Goal: Transaction & Acquisition: Purchase product/service

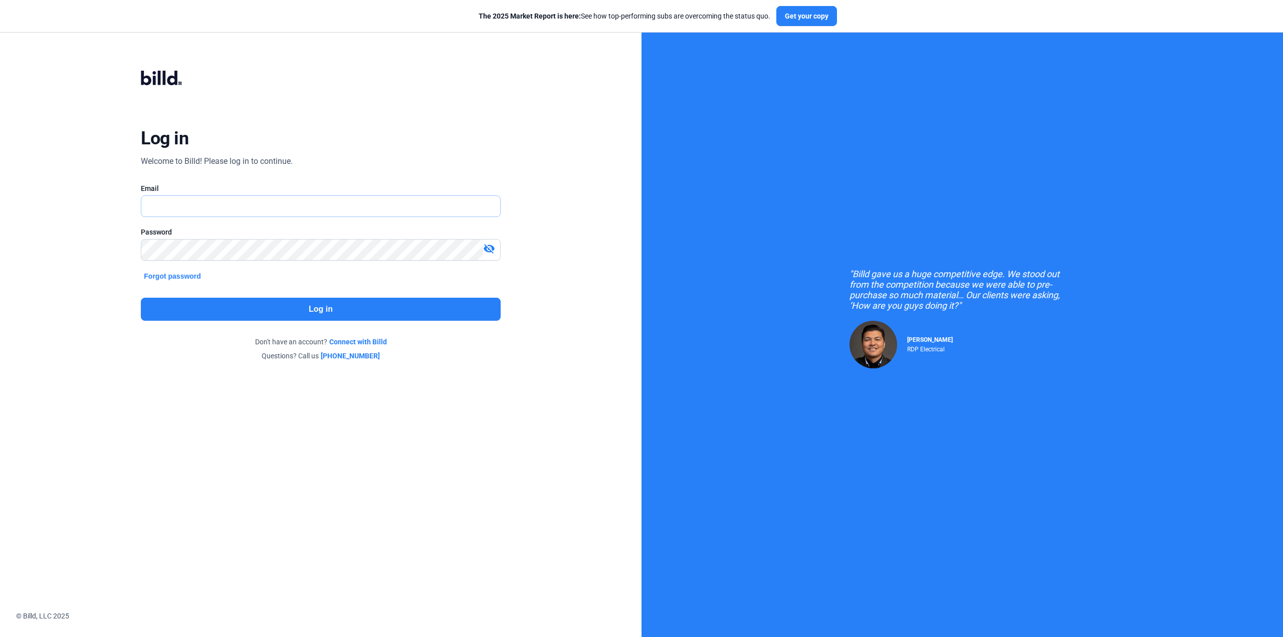
drag, startPoint x: 0, startPoint y: 0, endPoint x: 176, endPoint y: 207, distance: 272.0
click at [176, 207] on input "text" at bounding box center [314, 206] width 347 height 21
type input "[PERSON_NAME][EMAIL_ADDRESS][DOMAIN_NAME]"
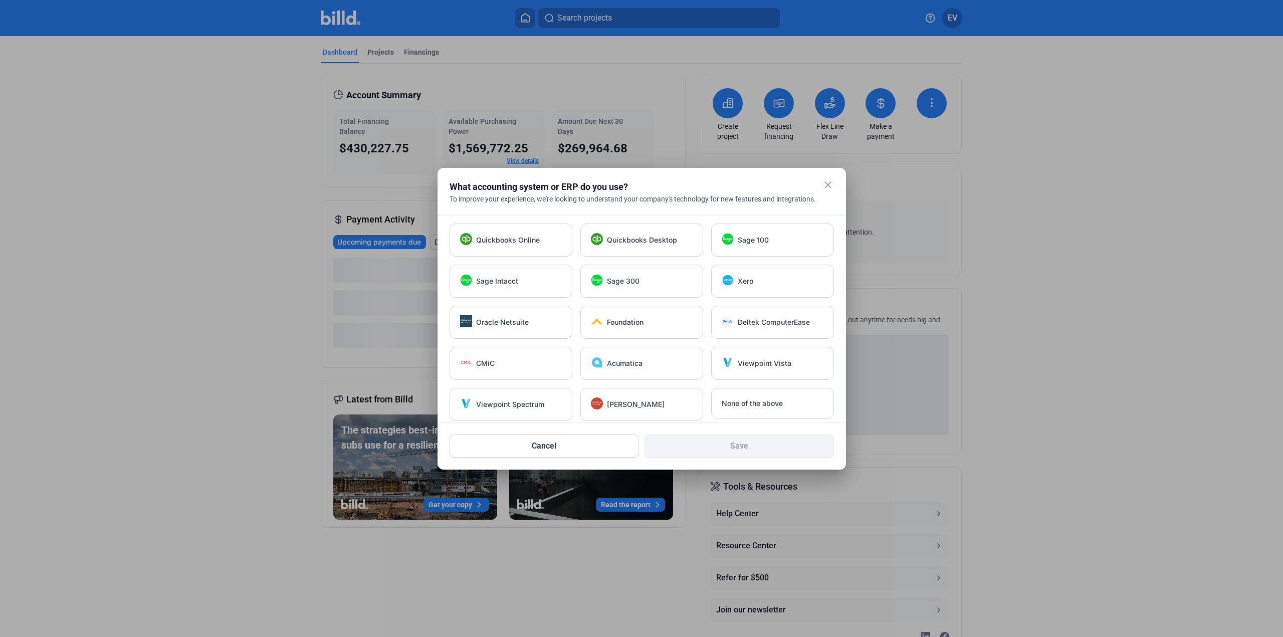
click at [881, 115] on div at bounding box center [641, 318] width 1283 height 637
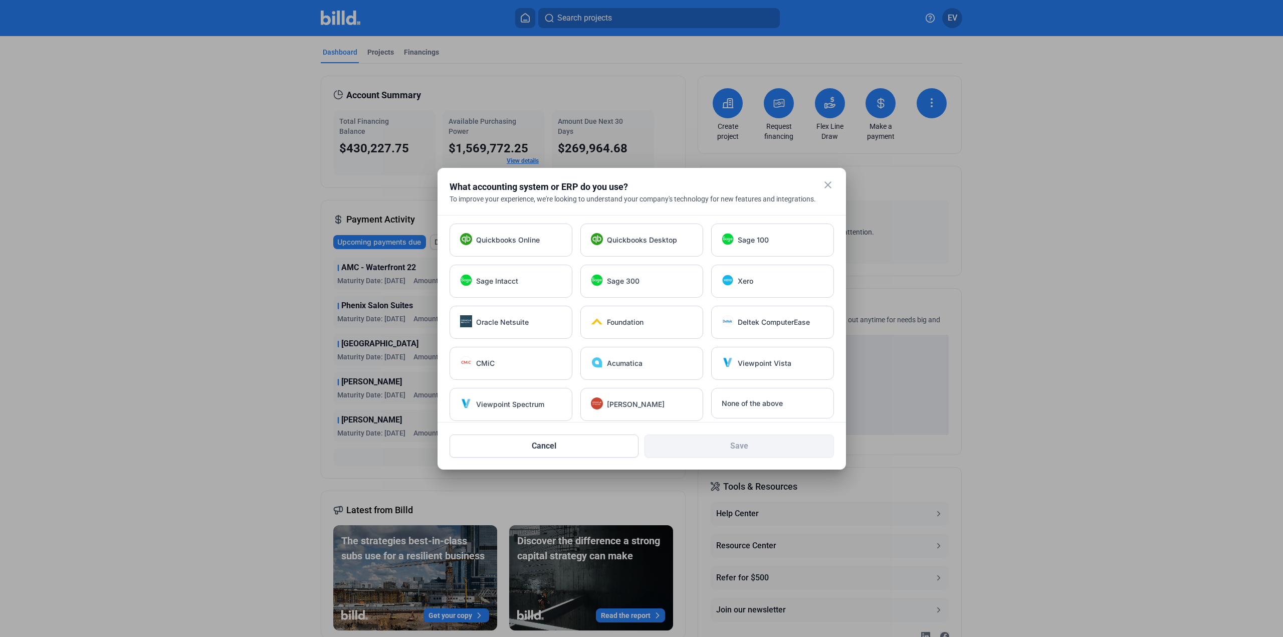
click at [874, 105] on div at bounding box center [641, 318] width 1283 height 637
click at [825, 189] on mat-icon "close" at bounding box center [828, 185] width 12 height 12
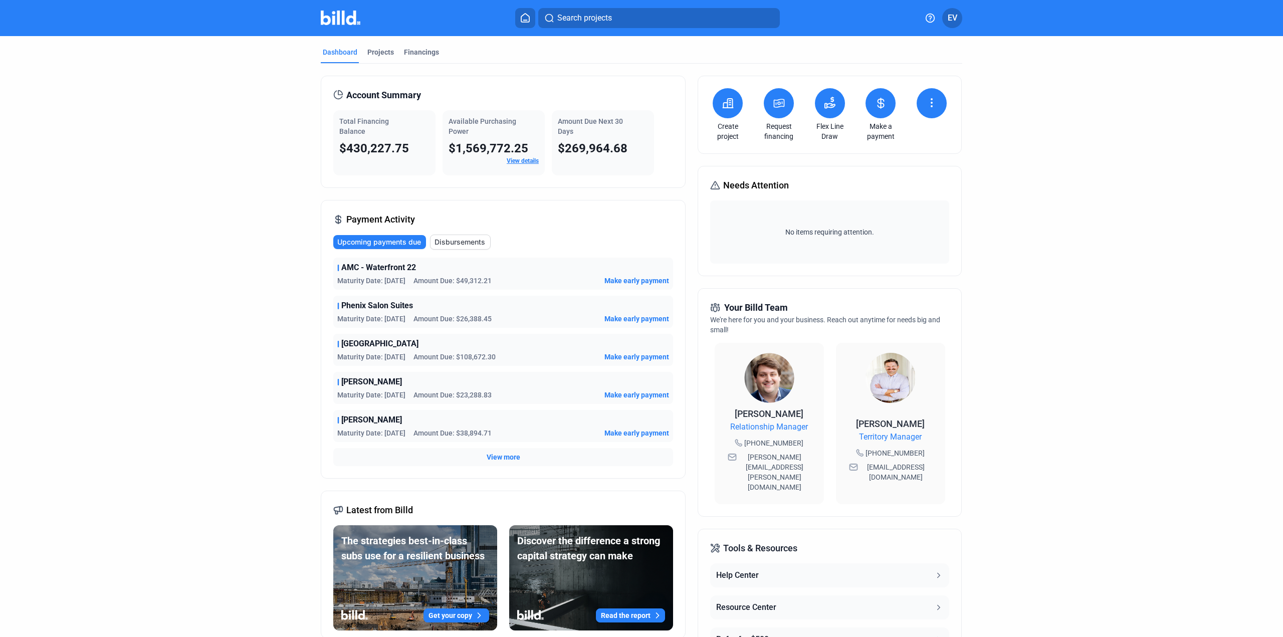
click at [883, 107] on icon at bounding box center [881, 103] width 13 height 12
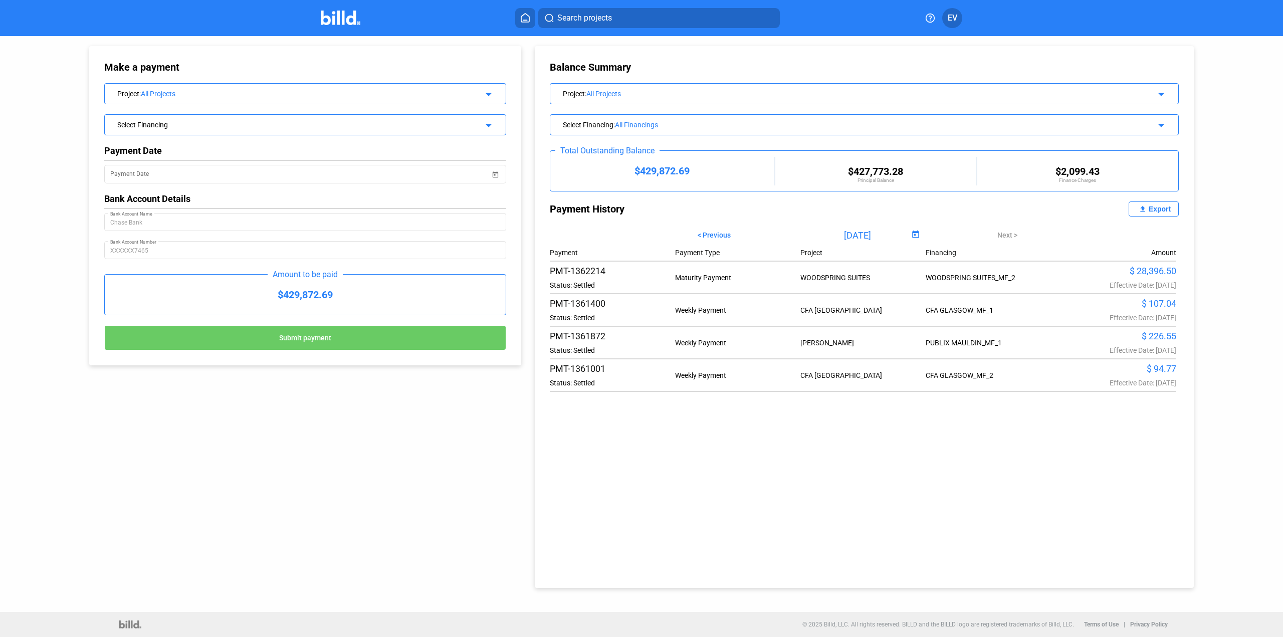
click at [487, 91] on mat-icon "arrow_drop_down" at bounding box center [487, 93] width 12 height 12
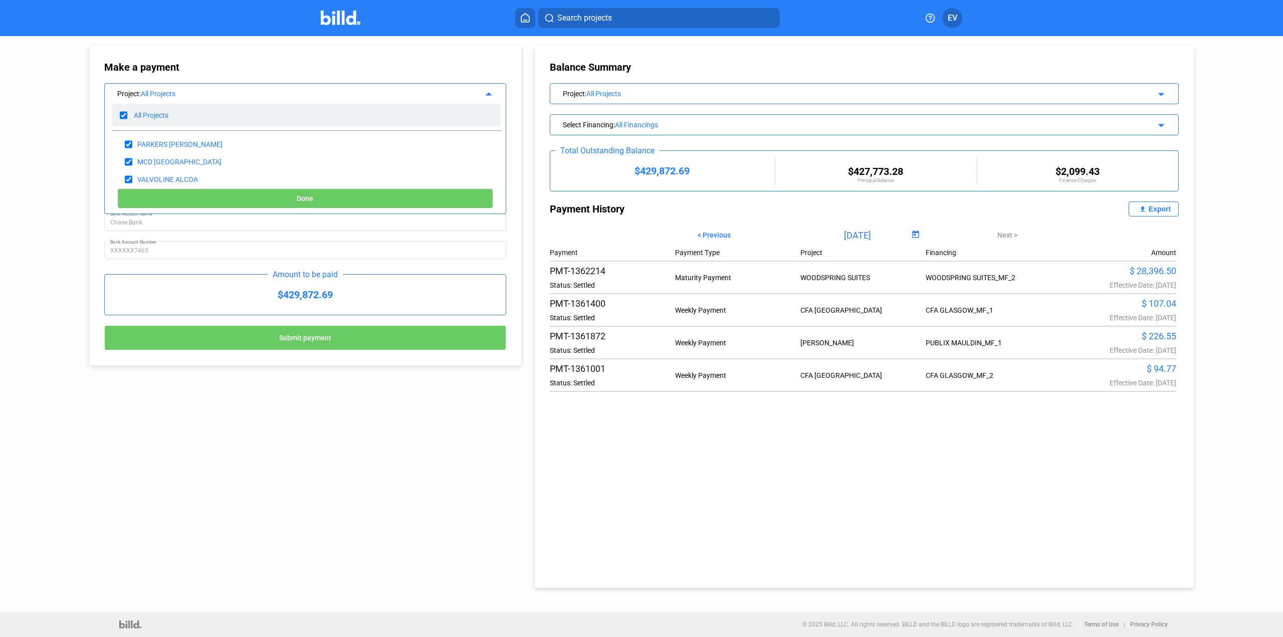
click at [127, 114] on div "All Projects" at bounding box center [306, 115] width 388 height 23
checkbox input "false"
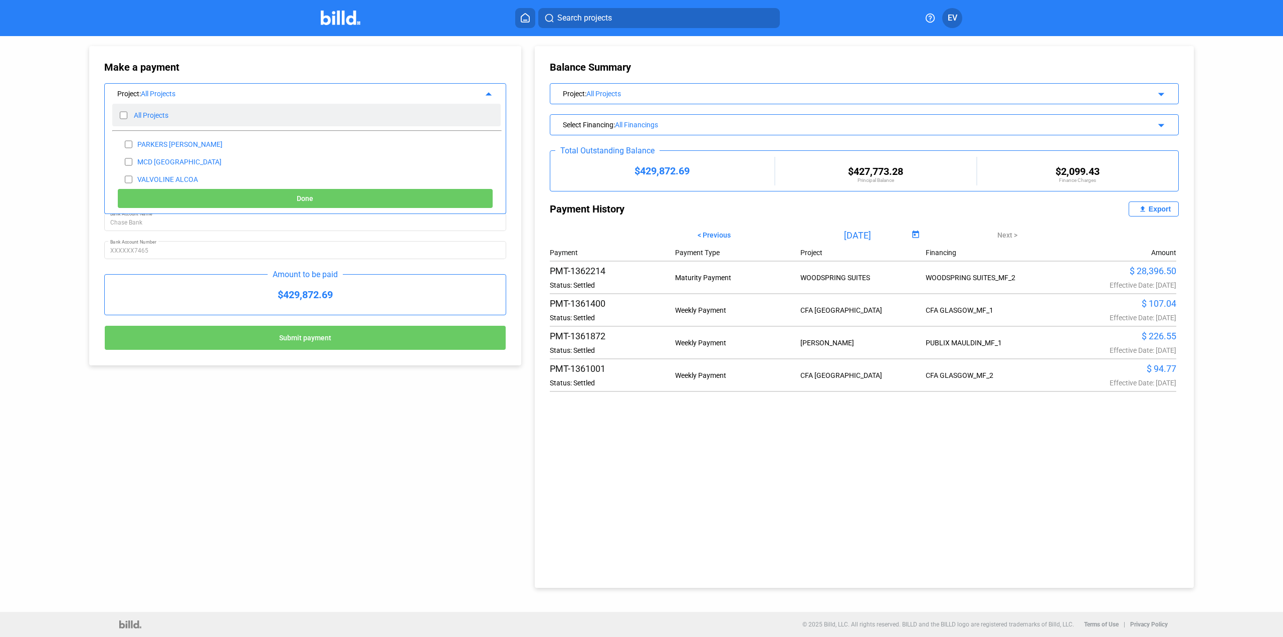
checkbox input "false"
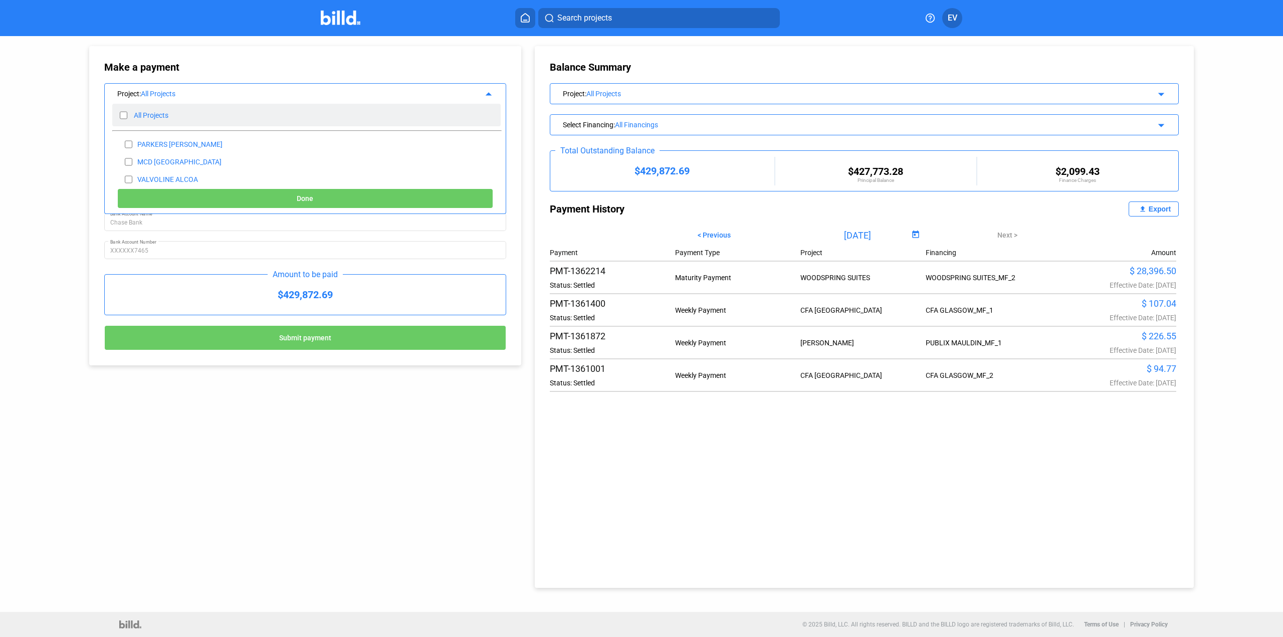
checkbox input "false"
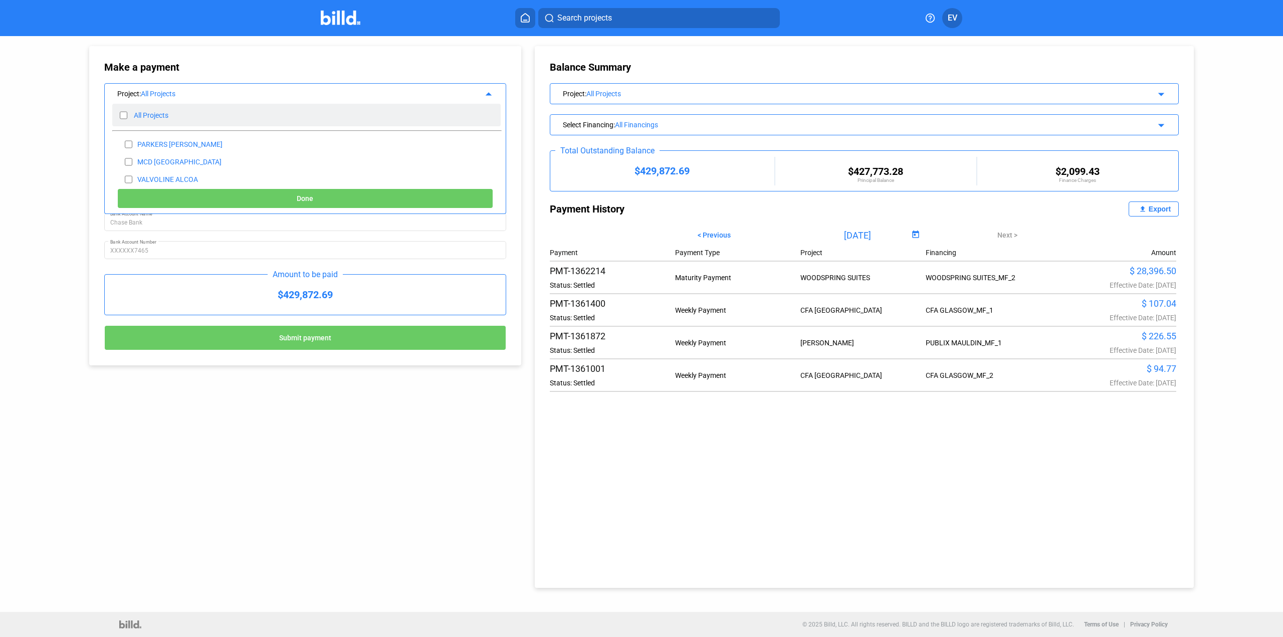
checkbox input "false"
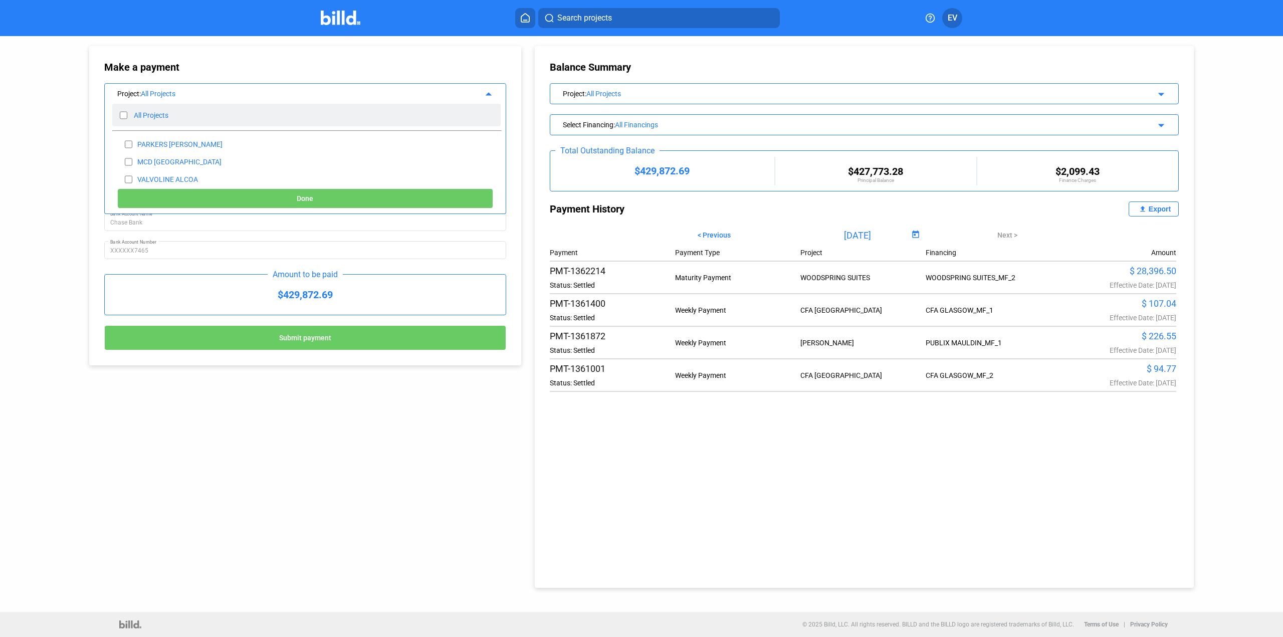
checkbox input "false"
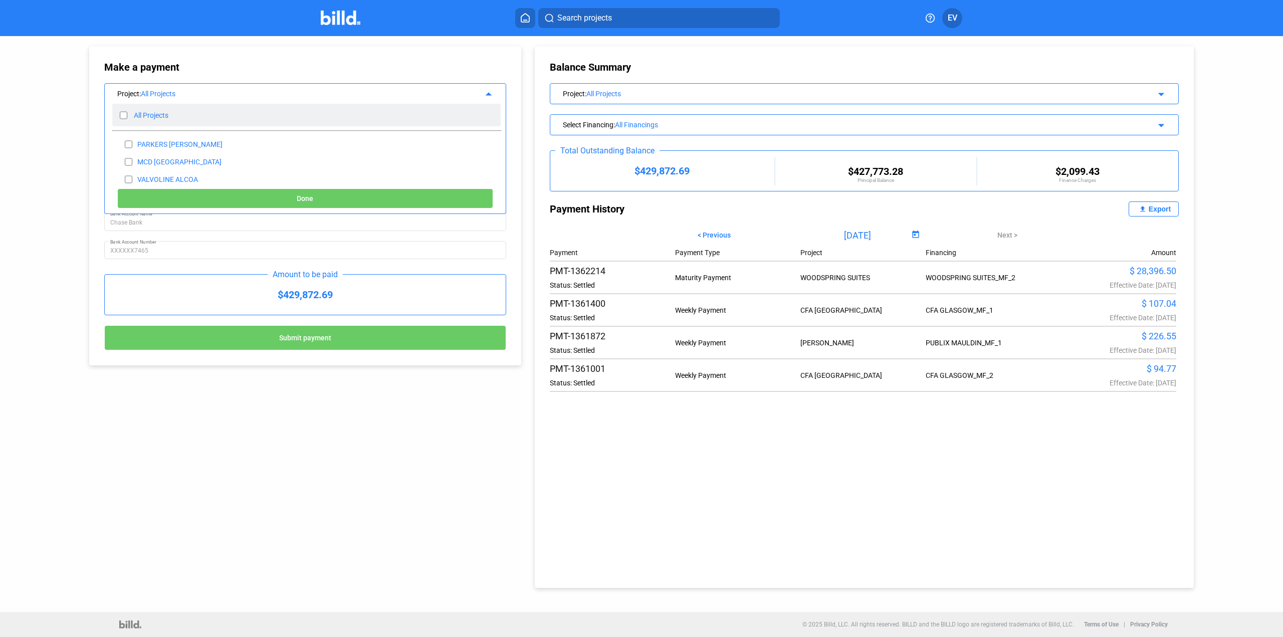
checkbox input "false"
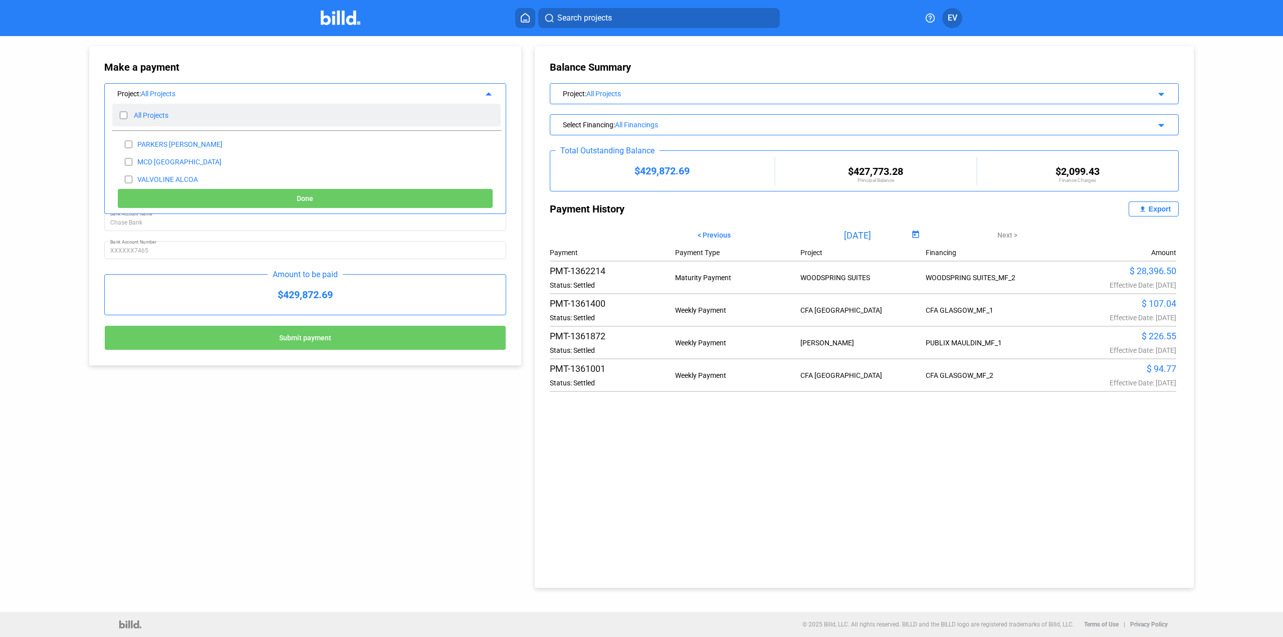
checkbox input "false"
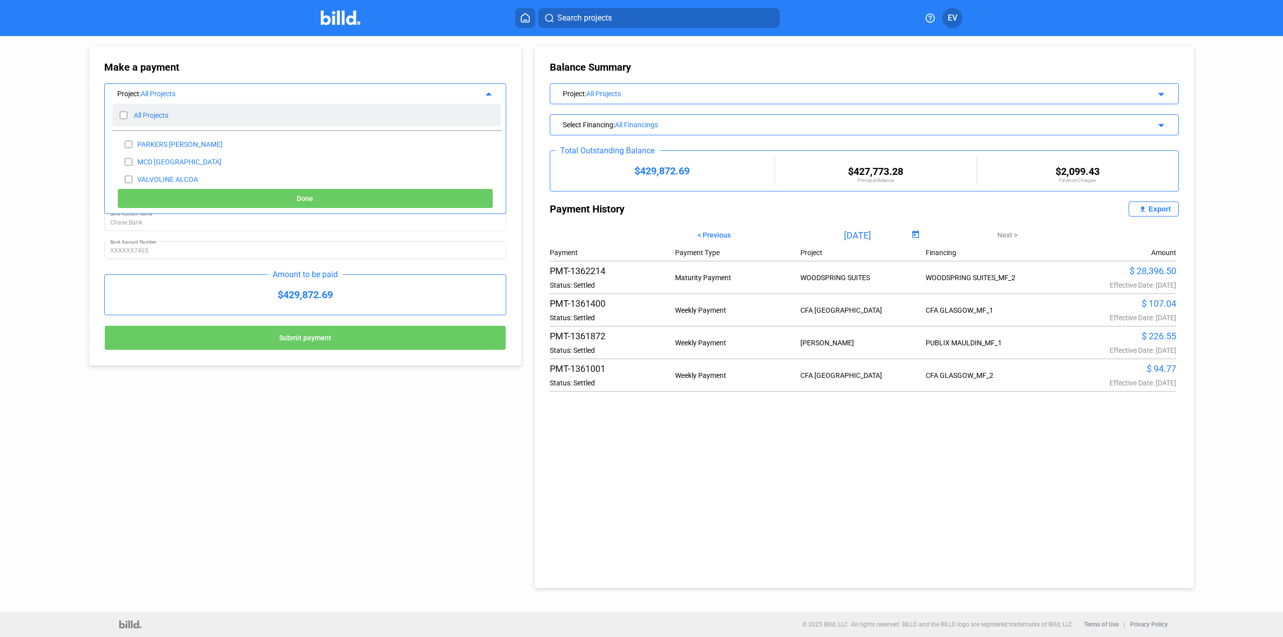
checkbox input "false"
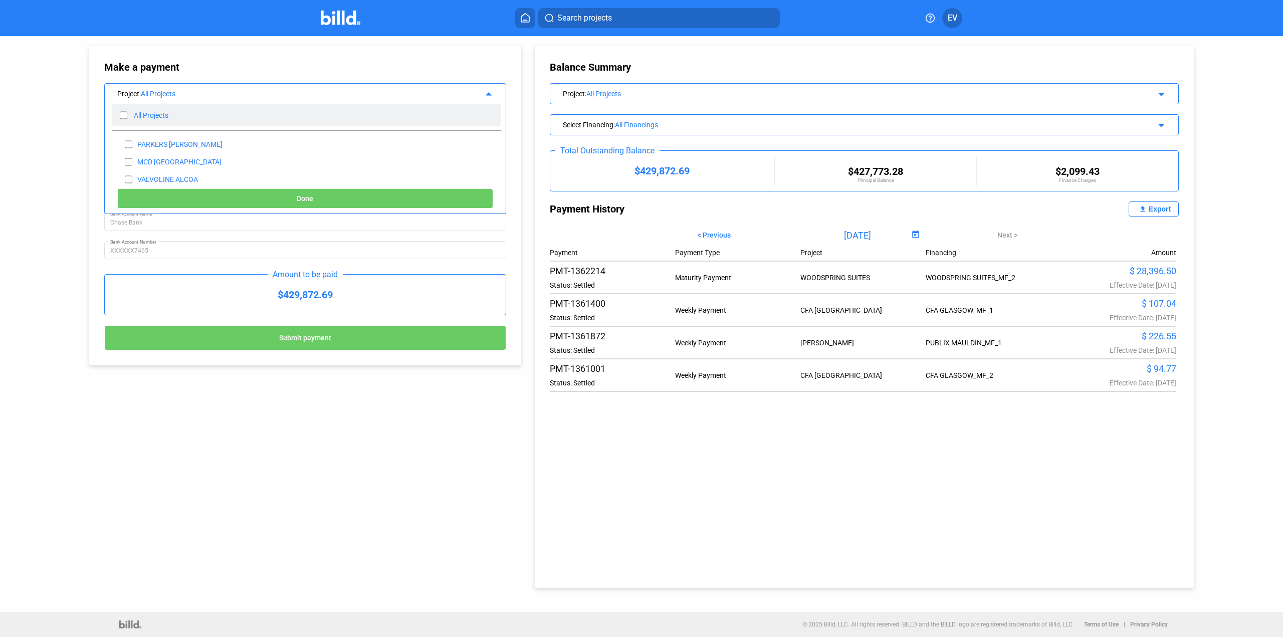
checkbox input "false"
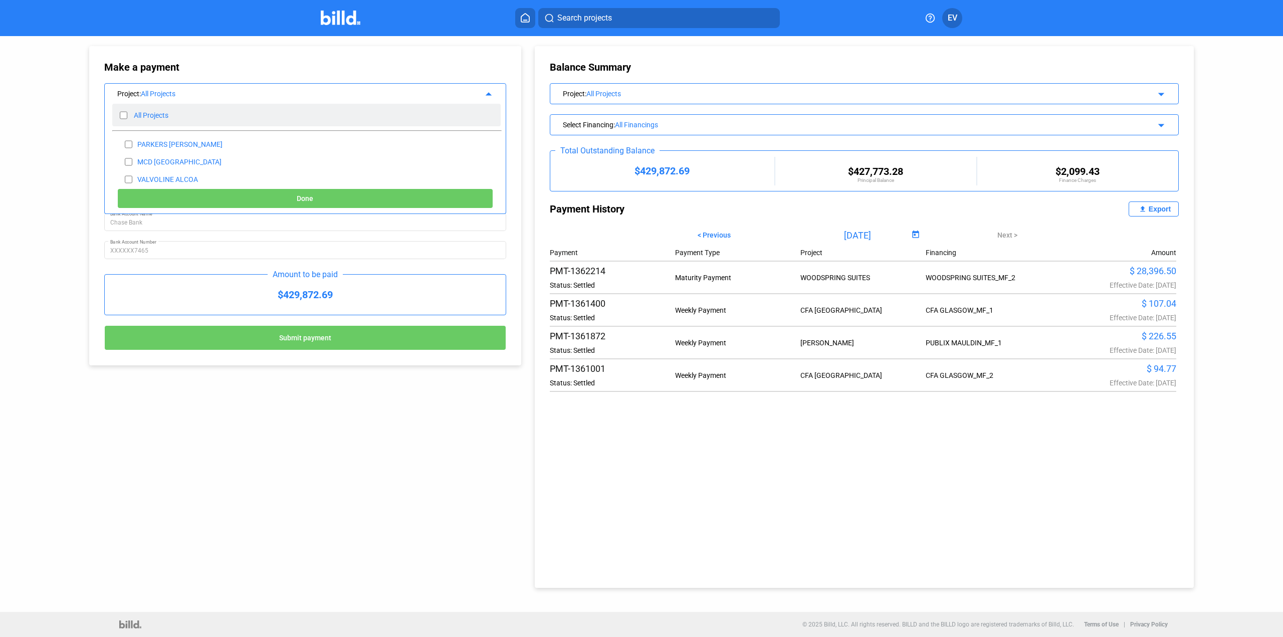
checkbox input "false"
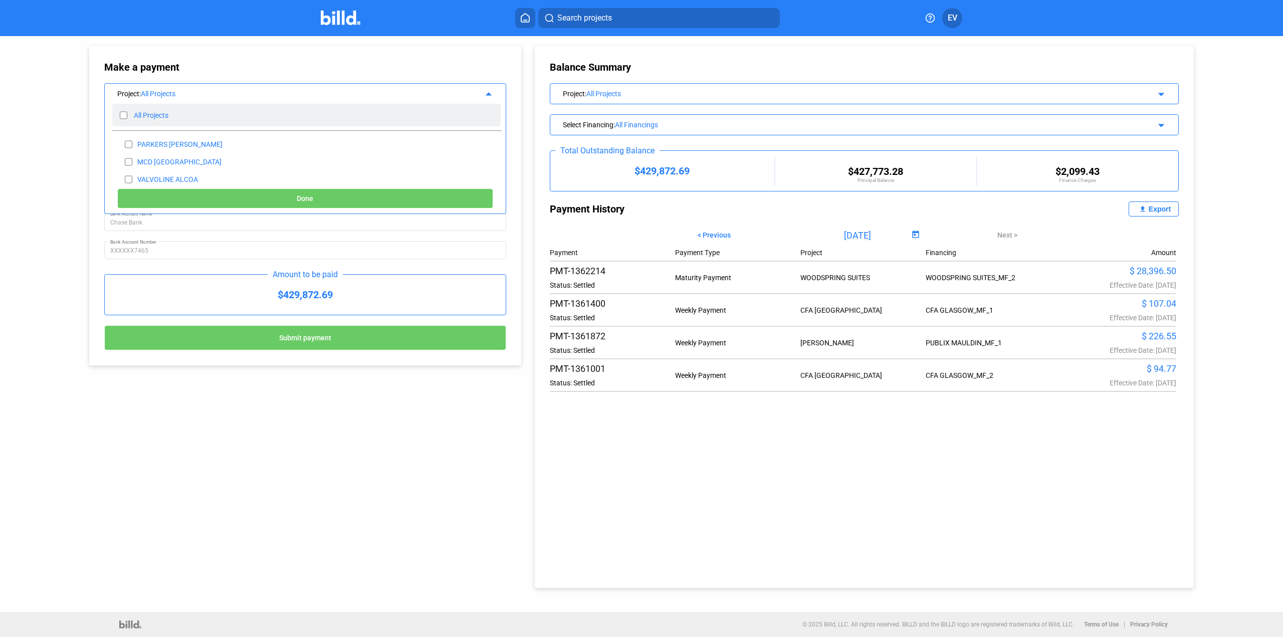
checkbox input "false"
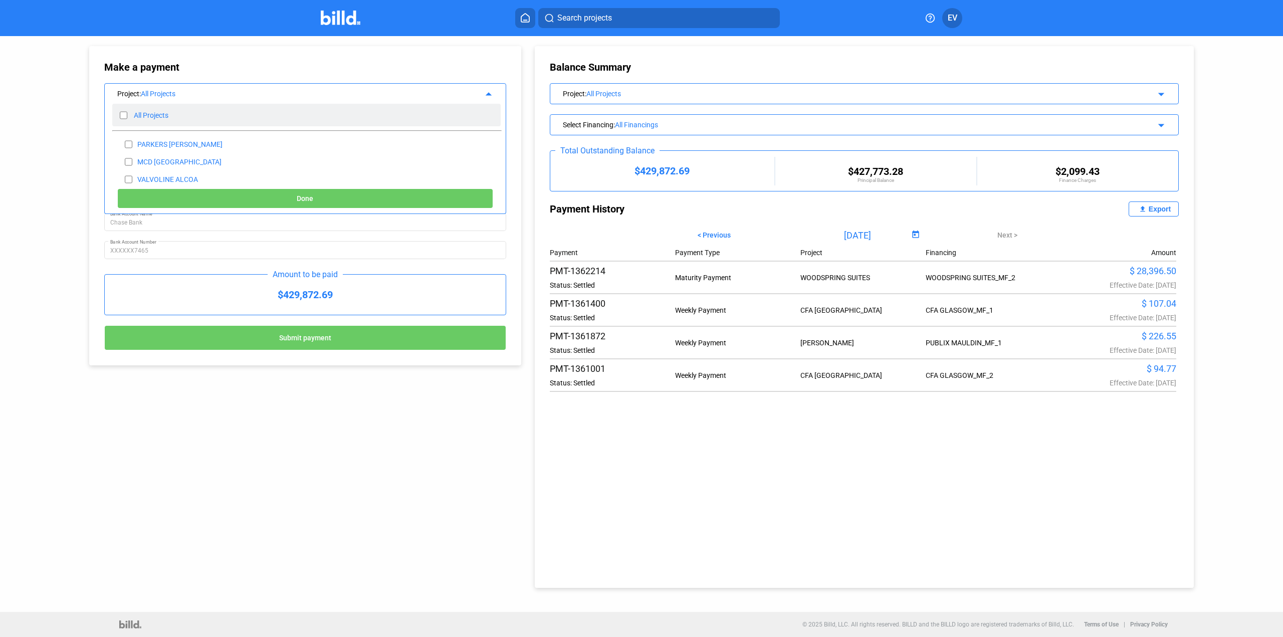
checkbox input "false"
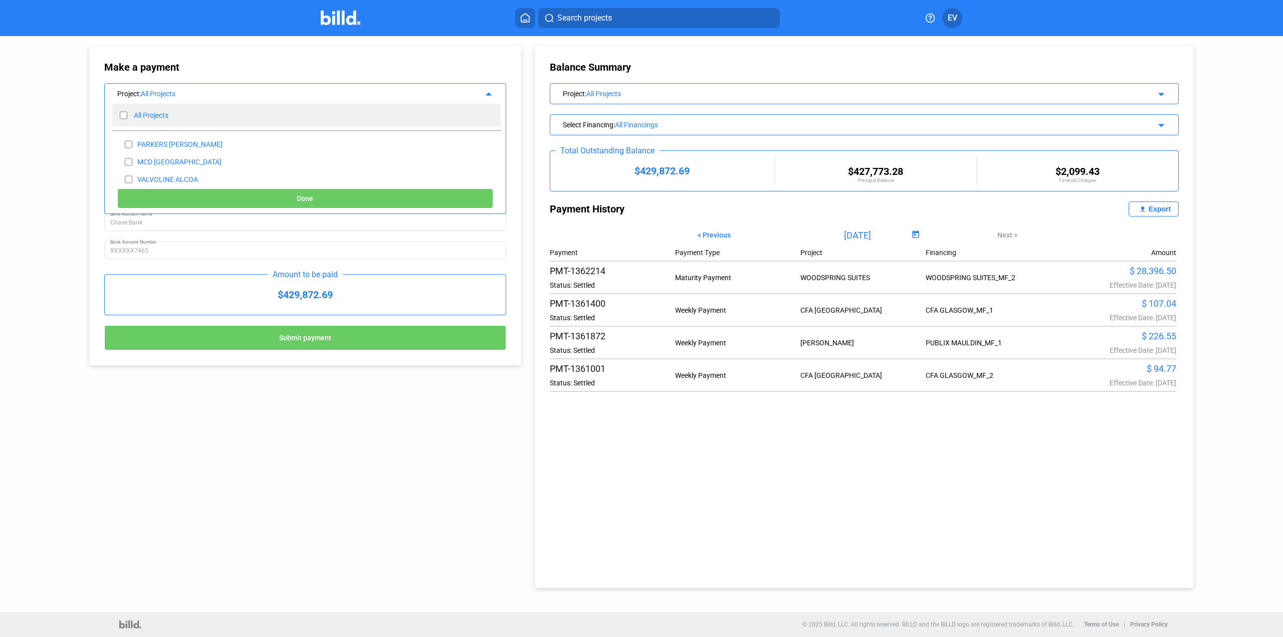
checkbox input "false"
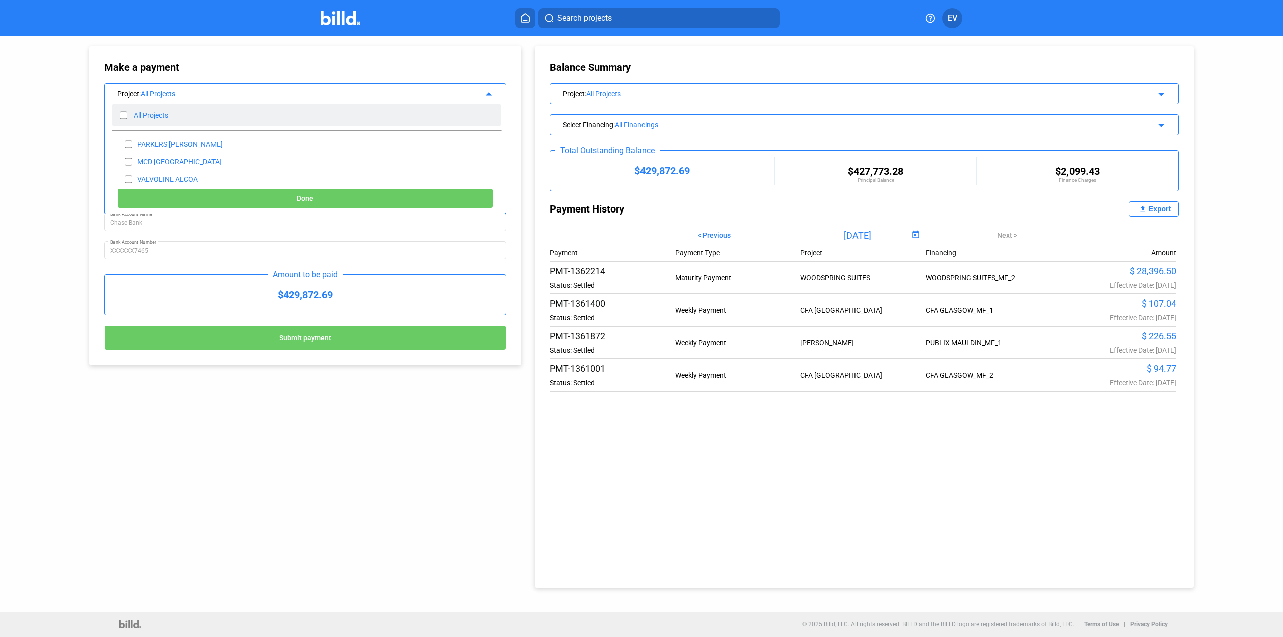
checkbox input "false"
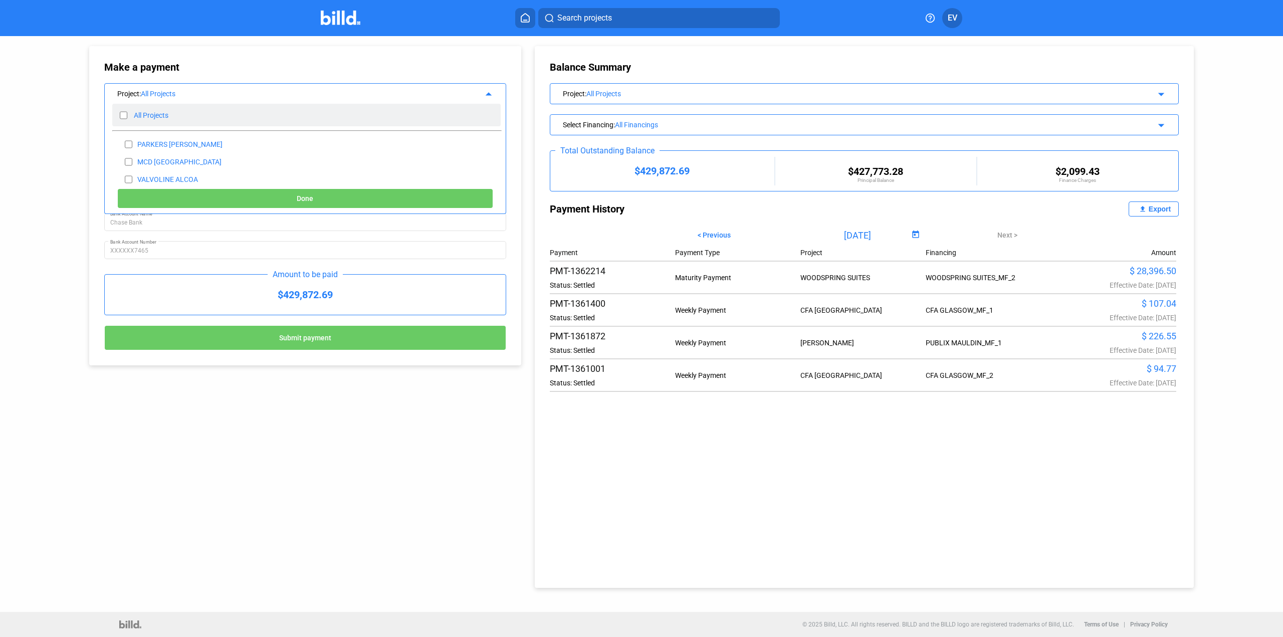
checkbox input "false"
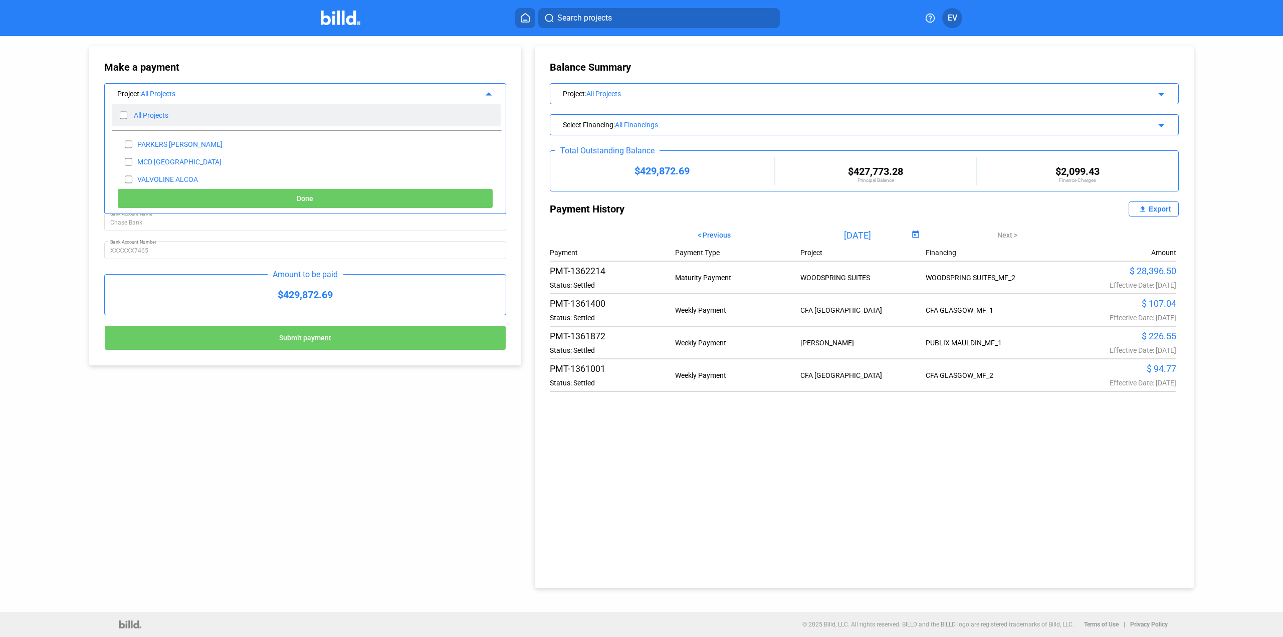
checkbox input "false"
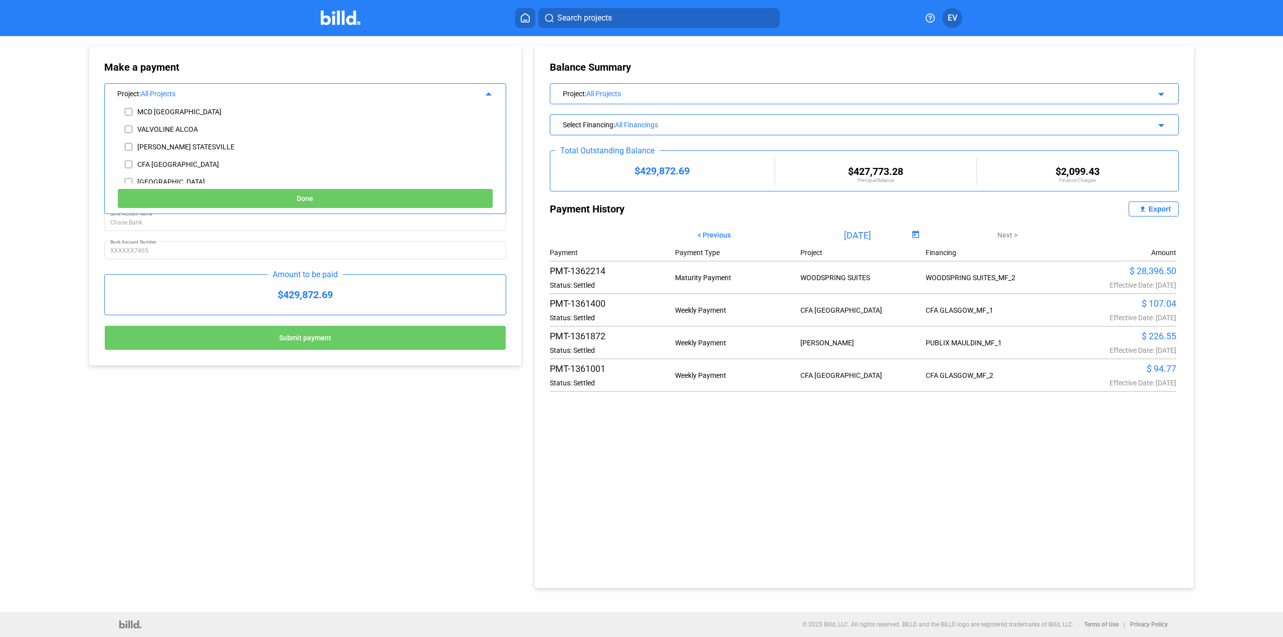
scroll to position [100, 0]
click at [132, 133] on div "[GEOGRAPHIC_DATA]" at bounding box center [238, 132] width 252 height 18
click at [292, 194] on button "Done" at bounding box center [305, 198] width 376 height 20
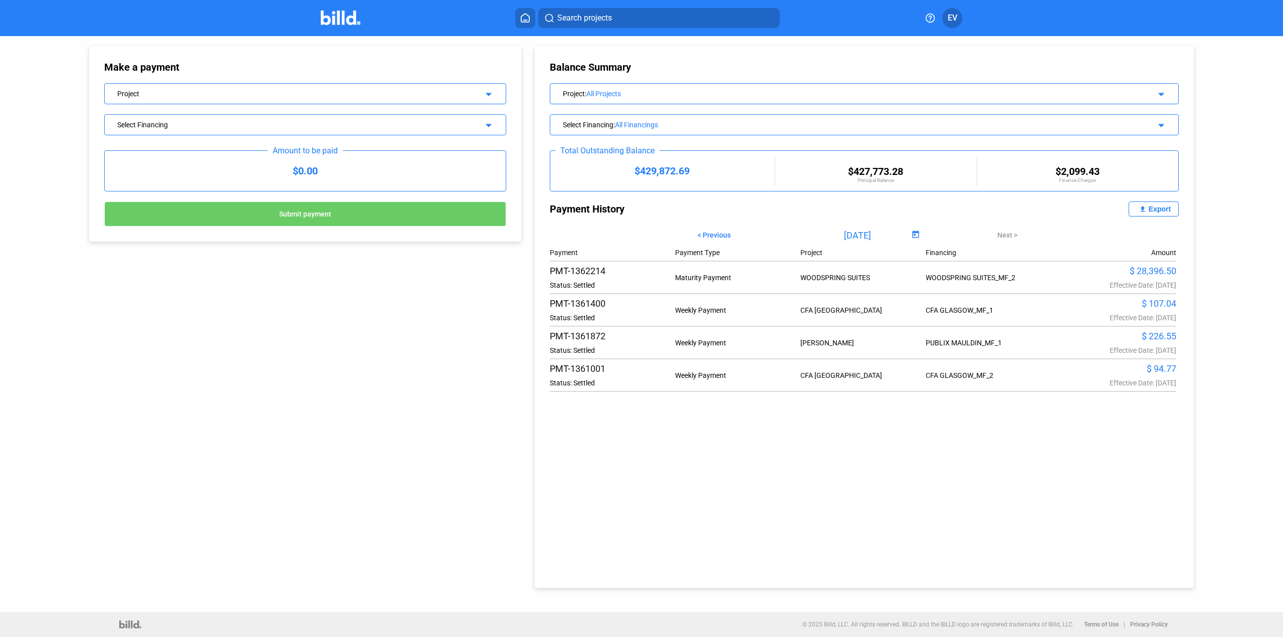
click at [487, 94] on mat-icon "arrow_drop_down" at bounding box center [487, 93] width 12 height 12
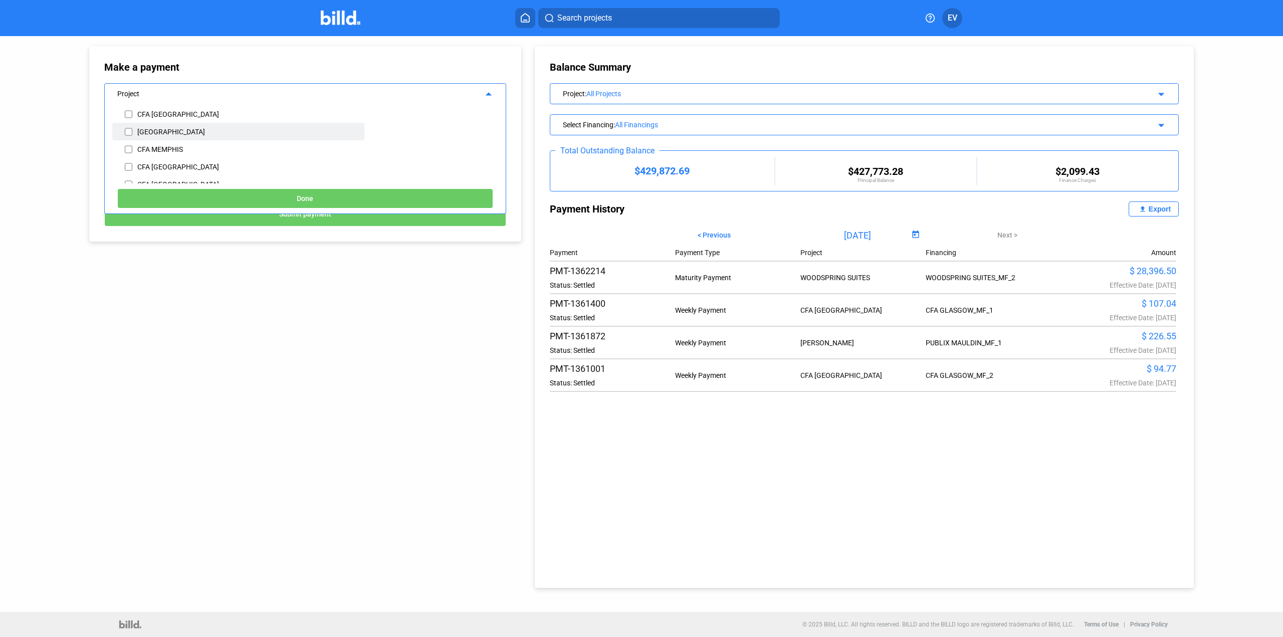
click at [126, 131] on input "checkbox" at bounding box center [129, 131] width 8 height 15
checkbox input "true"
click at [304, 194] on button "Done" at bounding box center [305, 198] width 376 height 20
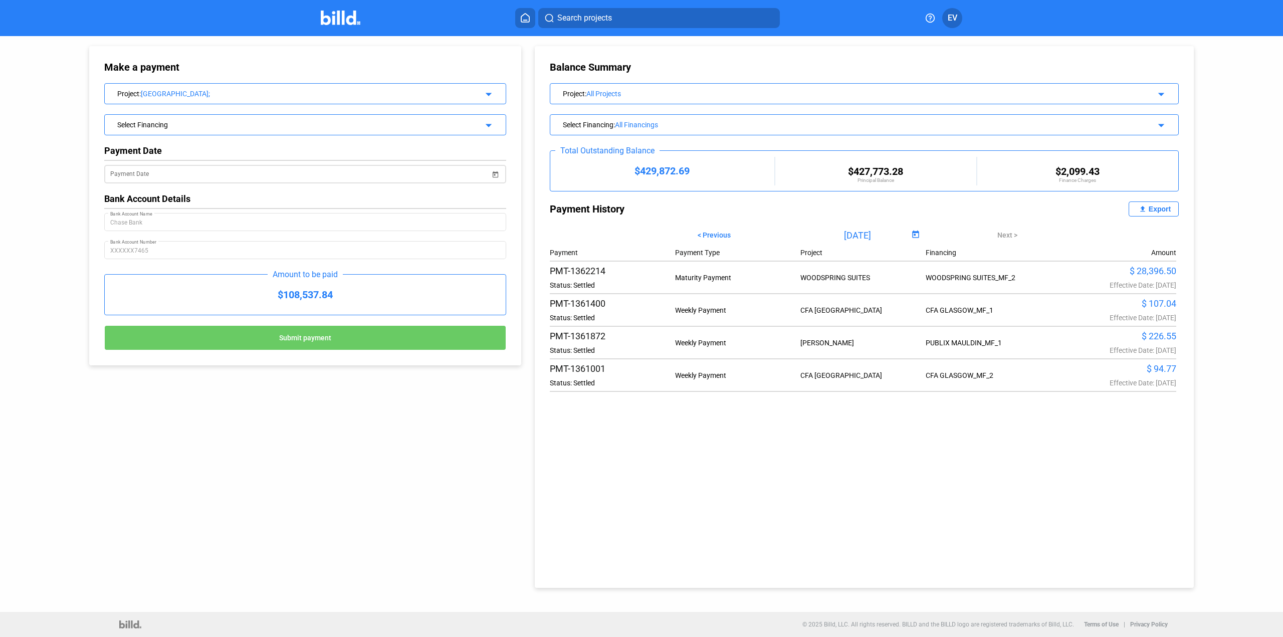
click at [491, 175] on span "Open calendar" at bounding box center [496, 168] width 24 height 24
click at [219, 304] on span "19" at bounding box center [219, 307] width 18 height 18
type input "[DATE]"
click at [302, 332] on button "Submit payment" at bounding box center [305, 337] width 402 height 25
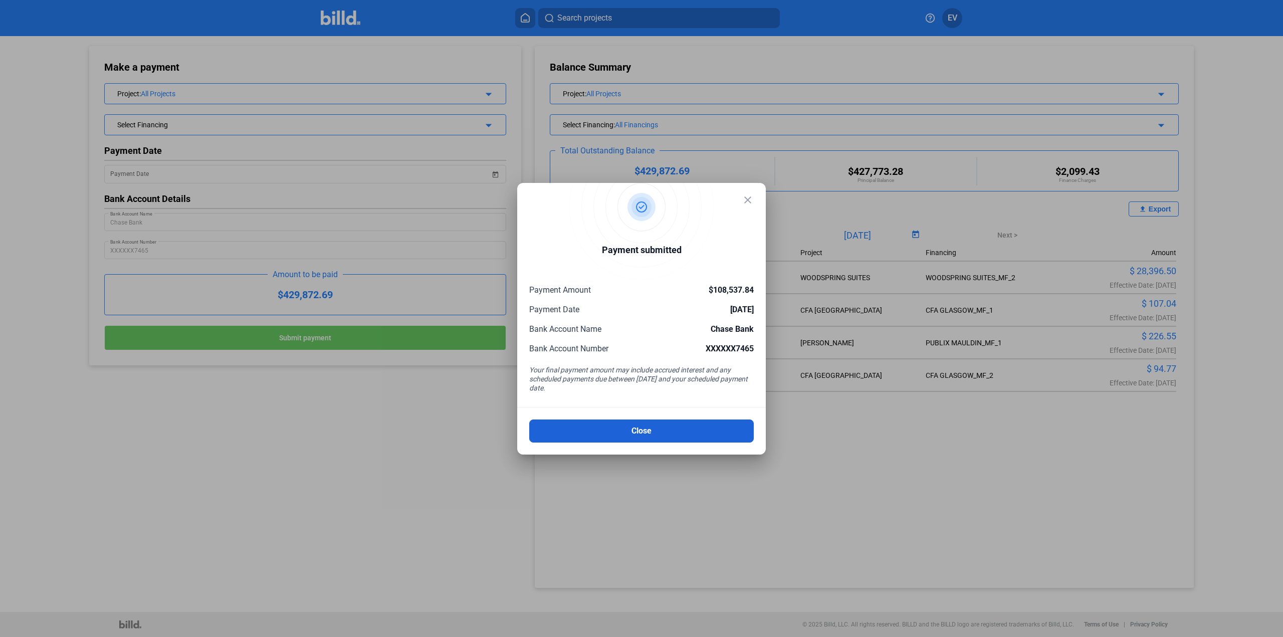
click at [658, 434] on button "Close" at bounding box center [641, 431] width 225 height 23
